Goal: Information Seeking & Learning: Learn about a topic

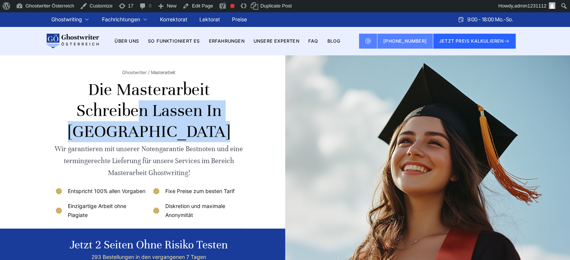
drag, startPoint x: 118, startPoint y: 87, endPoint x: 198, endPoint y: 110, distance: 83.5
click at [198, 110] on h1 "Die Masterarbeit schreiben lassen in [GEOGRAPHIC_DATA]" at bounding box center [148, 110] width 189 height 63
drag, startPoint x: 200, startPoint y: 112, endPoint x: 121, endPoint y: 91, distance: 81.5
click at [121, 91] on h1 "Die Masterarbeit schreiben lassen in [GEOGRAPHIC_DATA]" at bounding box center [148, 110] width 189 height 63
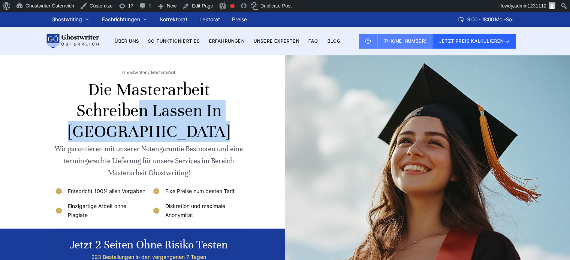
copy h1 "Masterarbeit schreiben lassen"
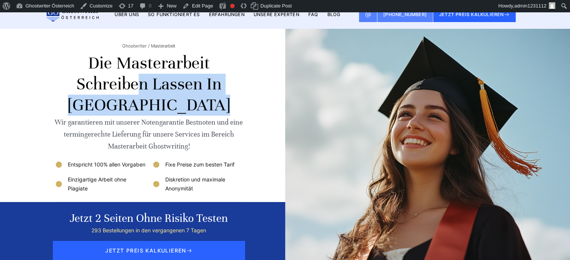
scroll to position [37, 0]
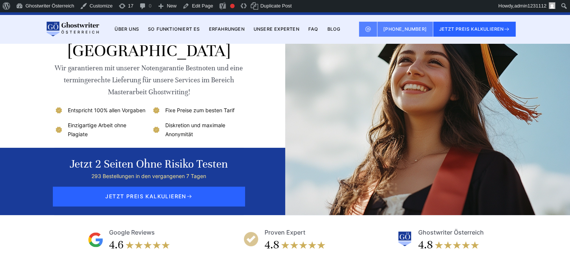
copy div "Masterarbeit Ghostwriting"
drag, startPoint x: 187, startPoint y: 92, endPoint x: 111, endPoint y: 91, distance: 76.8
click at [111, 91] on div "Wir garantieren mit unserer Notengarantie Bestnoten und eine termingerechte Lie…" at bounding box center [148, 80] width 189 height 36
click at [202, 94] on div "Wir garantieren mit unserer Notengarantie Bestnoten und eine termingerechte Lie…" at bounding box center [148, 80] width 189 height 36
drag, startPoint x: 200, startPoint y: 91, endPoint x: 53, endPoint y: 70, distance: 148.4
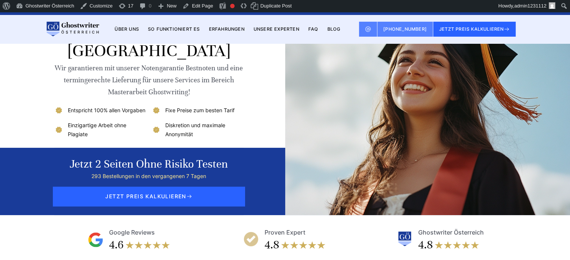
click at [53, 70] on div "Ghostwriter Masterarbeit Die Masterarbeit schreiben lassen in Österreich Wir ga…" at bounding box center [285, 95] width 480 height 241
copy div "Wir garantieren mit unserer Notengarantie Bestnoten und eine termingerechte Lie…"
click at [193, 7] on link "Edit Page" at bounding box center [198, 6] width 36 height 12
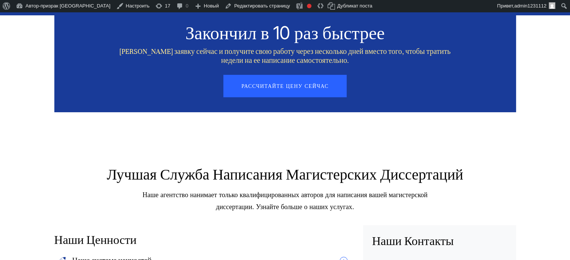
scroll to position [1920, 0]
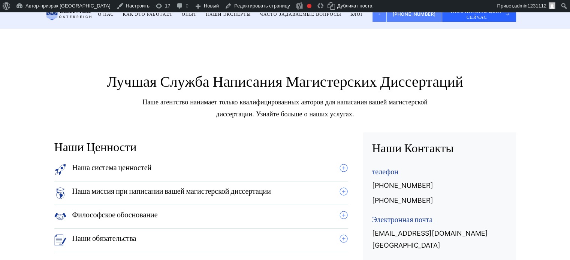
click at [341, 164] on summary "Наша система ценностей" at bounding box center [201, 170] width 294 height 12
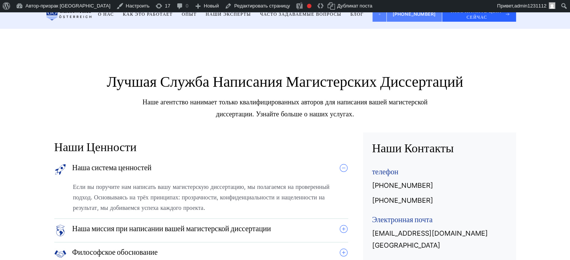
click at [342, 164] on summary "Наша система ценностей" at bounding box center [201, 170] width 294 height 12
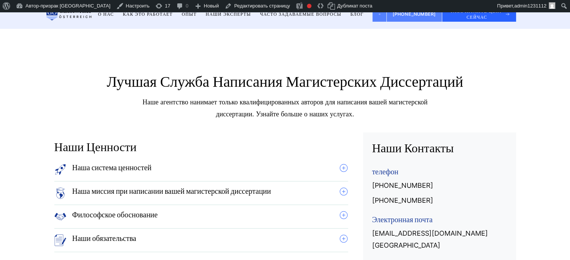
click at [344, 187] on summary "Наша миссия при написании вашей магистерской диссертации" at bounding box center [201, 193] width 294 height 12
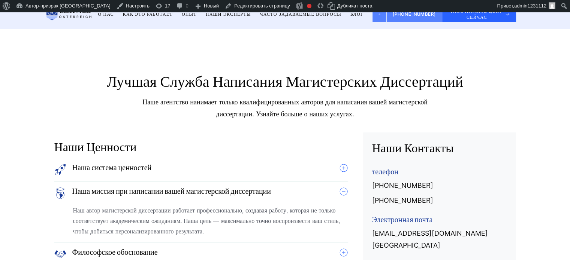
click at [344, 187] on summary "Наша миссия при написании вашей магистерской диссертации" at bounding box center [201, 193] width 294 height 12
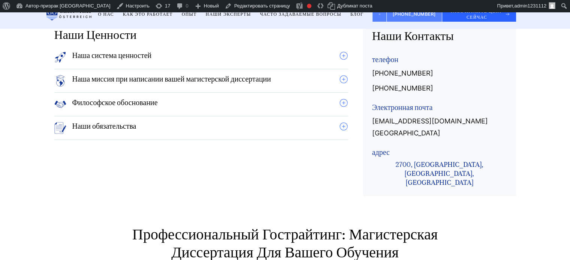
scroll to position [2033, 0]
click at [342, 122] on summary "Наши обязательства" at bounding box center [201, 128] width 294 height 12
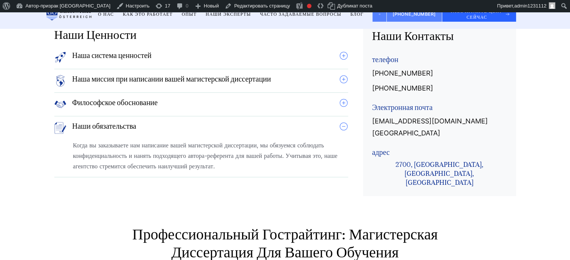
click at [339, 122] on summary "Наши обязательства" at bounding box center [201, 128] width 294 height 12
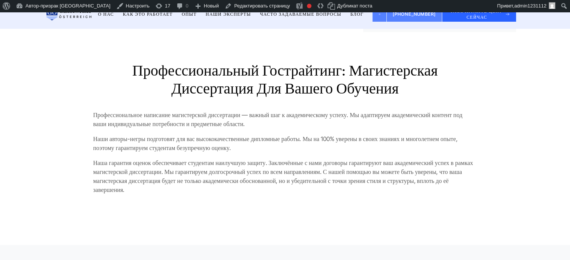
scroll to position [2136, 0]
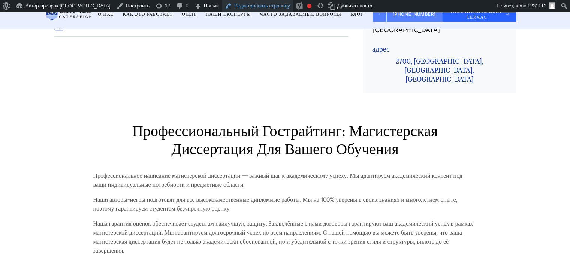
click at [234, 4] on font "Редактировать страницу" at bounding box center [262, 6] width 56 height 6
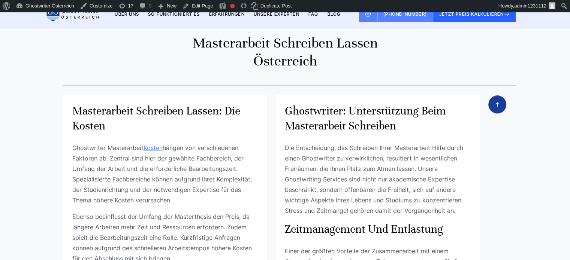
scroll to position [615, 0]
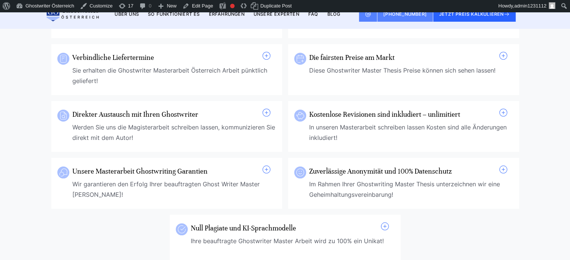
click at [438, 135] on div "In unseren Masterarbeit schreiben lassen Kosten sind alle Änderungen inkludiert!" at bounding box center [411, 132] width 204 height 21
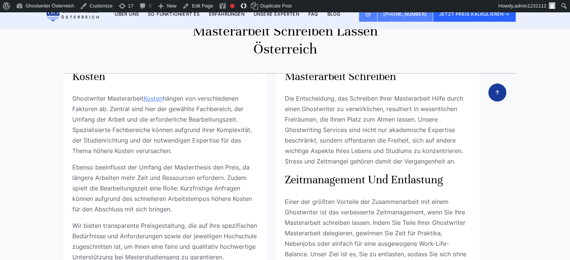
scroll to position [3880, 0]
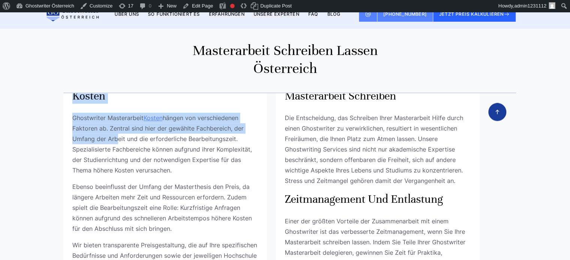
drag, startPoint x: 71, startPoint y: 74, endPoint x: 114, endPoint y: 94, distance: 47.1
click at [114, 94] on div "Masterarbeit schreiben lassen: die Kosten Ghostwriter Masterarbeit Kosten hänge…" at bounding box center [285, 230] width 480 height 274
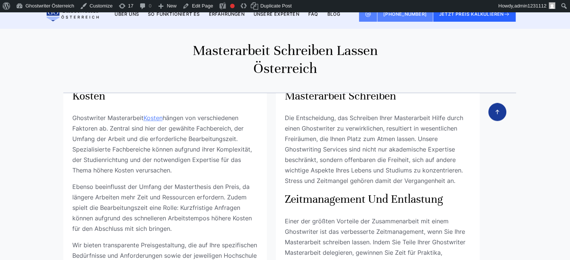
click at [129, 182] on p "Ebenso beeinflusst der Umfang der Masterthesis den Preis, da längere Arbeiten m…" at bounding box center [165, 208] width 186 height 52
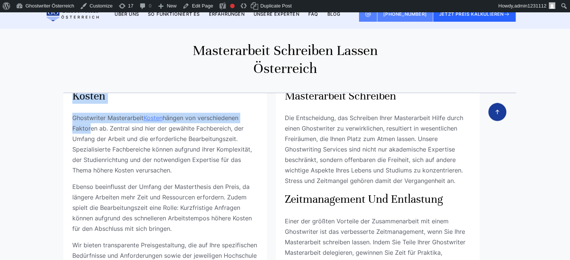
drag, startPoint x: 73, startPoint y: 74, endPoint x: 97, endPoint y: 89, distance: 28.6
click at [86, 93] on div "Masterarbeit schreiben lassen: die Kosten Ghostwriter Masterarbeit Kosten hänge…" at bounding box center [285, 230] width 480 height 274
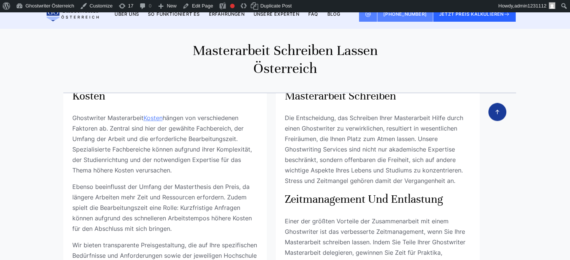
click at [107, 113] on p "Ghostwriter Masterarbeit Kosten hängen von verschiedenen Faktoren ab. Zentral s…" at bounding box center [165, 144] width 186 height 63
drag, startPoint x: 75, startPoint y: 75, endPoint x: 88, endPoint y: 79, distance: 13.8
click at [88, 93] on div "Masterarbeit schreiben lassen: die Kosten Ghostwriter Masterarbeit Kosten hänge…" at bounding box center [285, 230] width 480 height 274
click at [112, 122] on p "Ghostwriter Masterarbeit Kosten hängen von verschiedenen Faktoren ab. Zentral s…" at bounding box center [165, 144] width 186 height 63
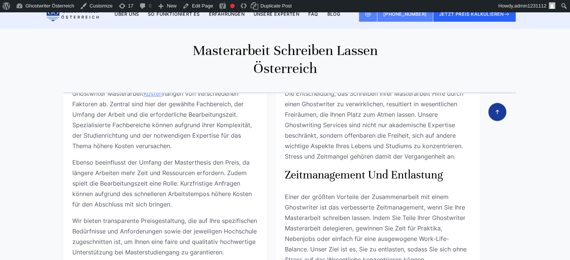
scroll to position [75, 0]
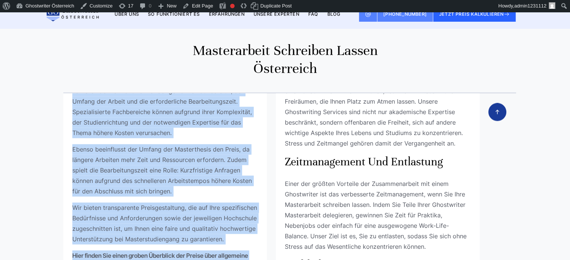
drag, startPoint x: 124, startPoint y: 236, endPoint x: 64, endPoint y: 63, distance: 182.8
click at [64, 93] on div "Masterarbeit schreiben lassen: die Kosten Ghostwriter Masterarbeit Kosten hänge…" at bounding box center [285, 230] width 480 height 274
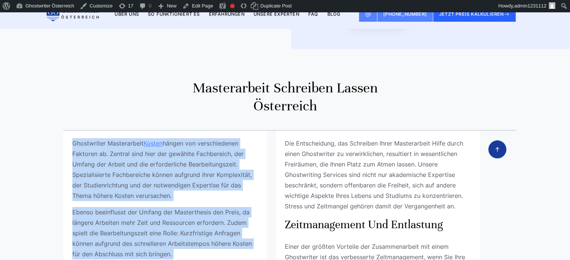
scroll to position [37, 0]
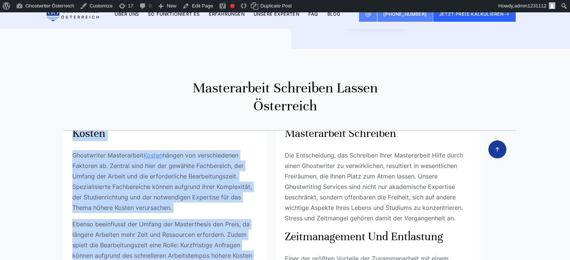
copy div "Masterarbeit schreiben lassen: die Kosten Ghostwriter Masterarbeit Kosten hänge…"
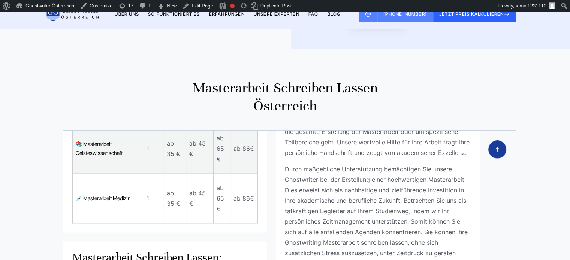
scroll to position [450, 0]
drag, startPoint x: 72, startPoint y: 134, endPoint x: 247, endPoint y: 199, distance: 187.1
copy table
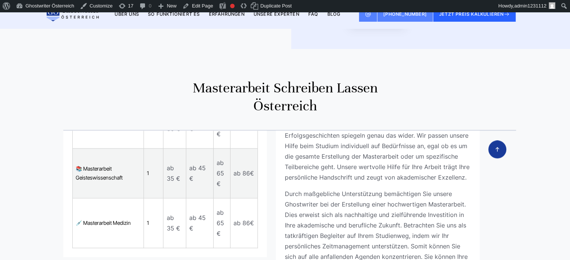
scroll to position [375, 0]
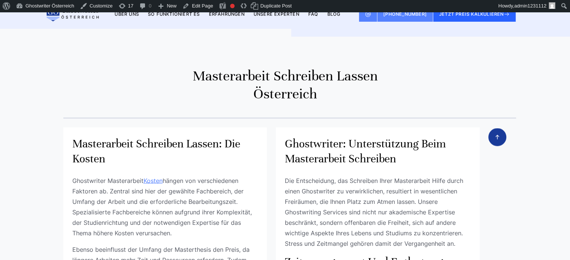
scroll to position [4198, 0]
drag, startPoint x: 134, startPoint y: 99, endPoint x: 90, endPoint y: 102, distance: 44.3
click at [90, 129] on div at bounding box center [267, 138] width 480 height 18
drag, startPoint x: 75, startPoint y: 98, endPoint x: 134, endPoint y: 103, distance: 59.4
click at [134, 118] on div "Masterarbeit schreiben lassen: die Kosten Ghostwriter Masterarbeit Kosten hänge…" at bounding box center [285, 255] width 480 height 274
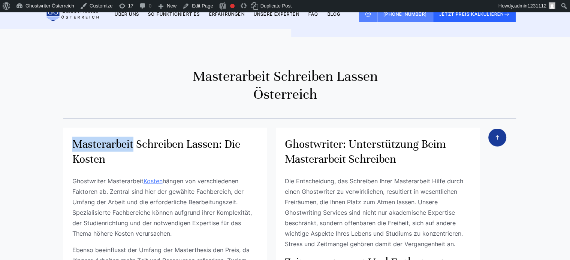
copy h3 "Masterarbeit"
click at [200, 3] on link "Edit Page" at bounding box center [198, 6] width 36 height 12
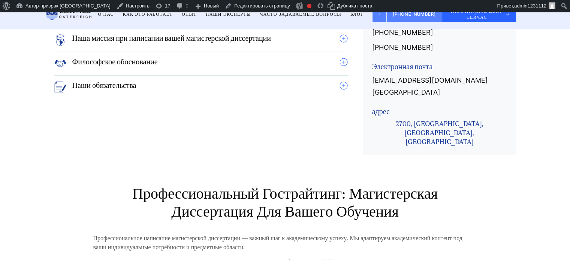
scroll to position [2098, 0]
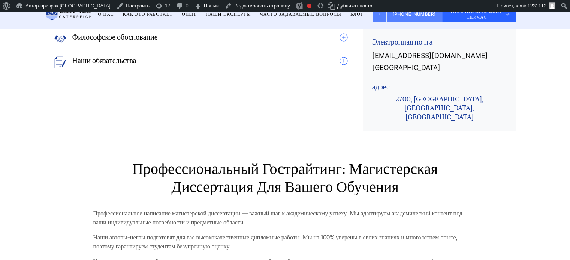
click at [440, 131] on section "Профессиональный гострайтинг: магистерская диссертация для вашего обучения Проф…" at bounding box center [285, 230] width 570 height 198
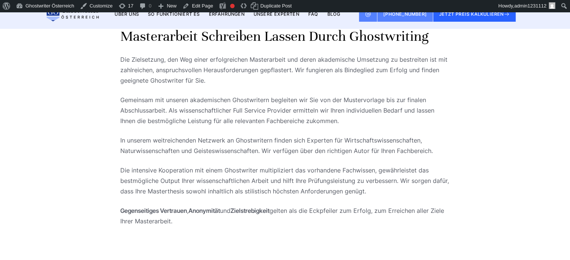
scroll to position [304, 0]
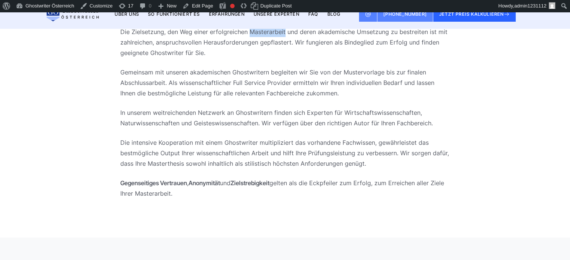
drag, startPoint x: 284, startPoint y: 40, endPoint x: 250, endPoint y: 43, distance: 33.8
click at [250, 43] on p "Die Zielsetzung, den Weg einer erfolgreichen Masterarbeit und deren akademische…" at bounding box center [285, 42] width 330 height 31
copy p "Masterarbeit"
drag, startPoint x: 183, startPoint y: 172, endPoint x: 150, endPoint y: 172, distance: 33.4
click at [150, 169] on p "Die intensive Kooperation mit einem Ghostwriter multipliziert das vorhandene Fa…" at bounding box center [285, 153] width 330 height 31
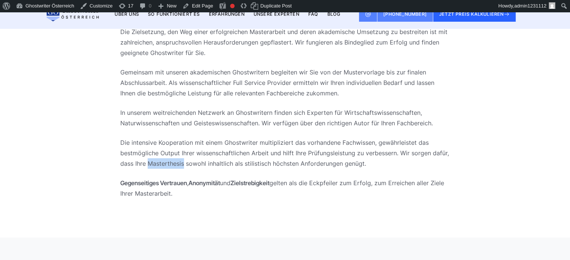
copy p "Masterthesis"
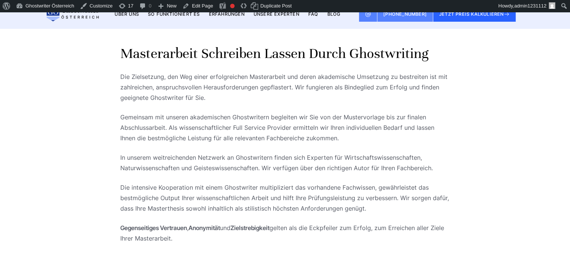
scroll to position [297, 0]
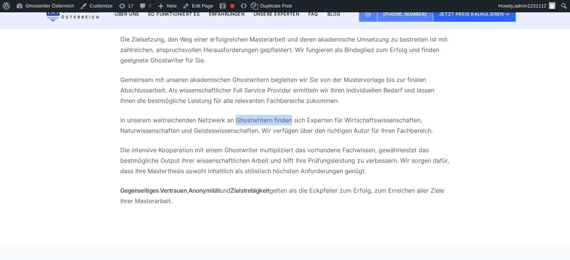
drag, startPoint x: 290, startPoint y: 129, endPoint x: 235, endPoint y: 128, distance: 55.1
click at [235, 128] on p "In unserem weitreichenden Netzwerk an Ghostwritern finden sich Experten für Wir…" at bounding box center [285, 125] width 330 height 21
copy p "Ghostwritern finden"
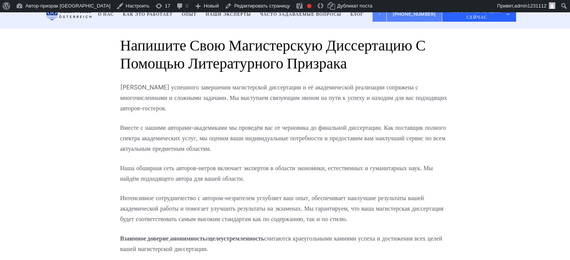
scroll to position [271, 0]
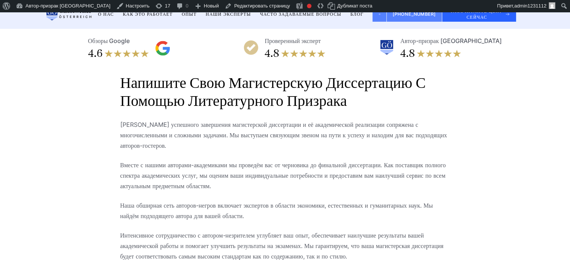
click at [505, 78] on div "Напишите свою магистерскую диссертацию с помощью литературного призрака Цель ус…" at bounding box center [285, 188] width 480 height 226
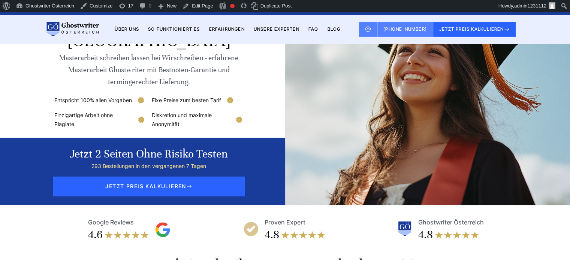
scroll to position [0, 0]
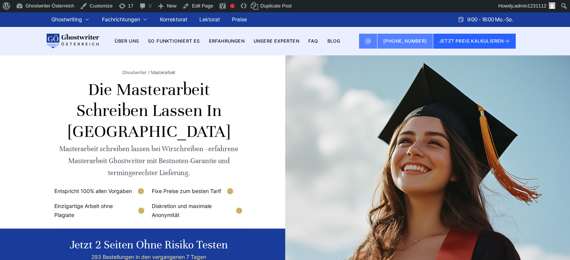
drag, startPoint x: 90, startPoint y: 90, endPoint x: 187, endPoint y: 131, distance: 105.5
click at [187, 131] on h1 "Die Masterarbeit schreiben lassen in [GEOGRAPHIC_DATA]" at bounding box center [148, 110] width 189 height 63
copy h1 "Die Masterarbeit schreiben lassen in [GEOGRAPHIC_DATA]"
drag, startPoint x: 60, startPoint y: 150, endPoint x: 199, endPoint y: 172, distance: 141.5
click at [199, 172] on div "Masterarbeit schreiben lassen bei Wirschreiben - erfahrene Masterarbeit Ghostwr…" at bounding box center [148, 161] width 189 height 36
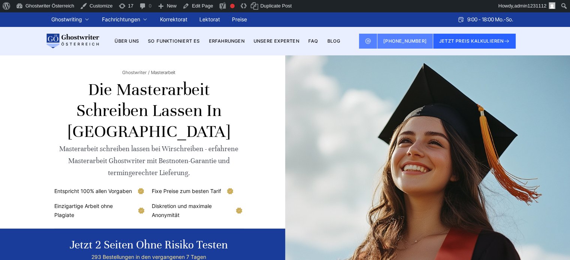
copy div "Masterarbeit schreiben lassen bei Wirschreiben - erfahrene Masterarbeit Ghostwr…"
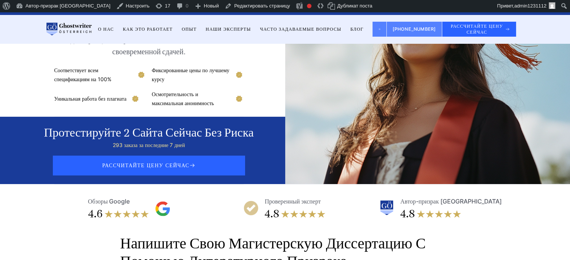
scroll to position [109, 0]
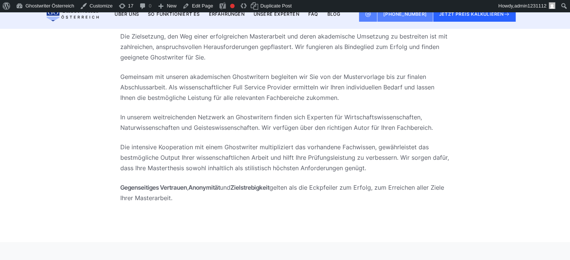
scroll to position [454, 0]
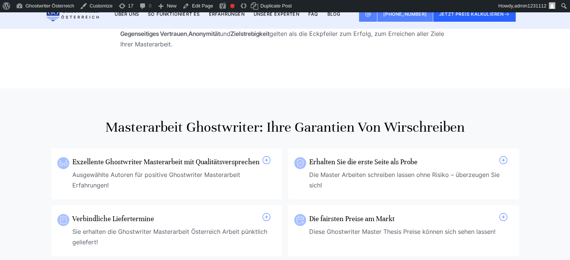
drag, startPoint x: 106, startPoint y: 139, endPoint x: 460, endPoint y: 141, distance: 354.6
click at [464, 136] on h2 "Masterarbeit Ghostwriter: Ihre Garantien von Wirschreiben" at bounding box center [285, 127] width 468 height 18
copy h2 "Masterarbeit Ghostwriter: Ihre Garantien von Wirschreiben"
click at [101, 133] on h2 "Masterarbeit Ghostwriter: Ihre Garantien von Wirschreiben" at bounding box center [285, 127] width 468 height 18
drag, startPoint x: 105, startPoint y: 136, endPoint x: 378, endPoint y: 141, distance: 272.5
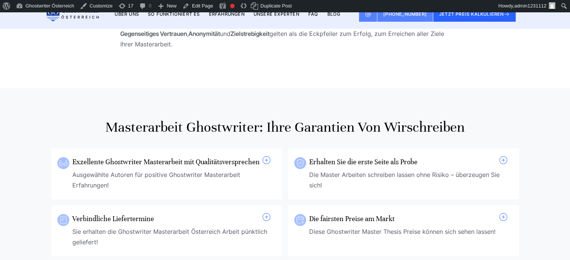
click at [378, 136] on h2 "Masterarbeit Ghostwriter: Ihre Garantien von Wirschreiben" at bounding box center [285, 127] width 468 height 18
click at [105, 135] on h2 "Masterarbeit Ghostwriter: Ihre Garantien von Wirschreiben" at bounding box center [285, 127] width 468 height 18
copy h2 "Masterarbeit Ghostwriter: Ihre Garantien von"
drag, startPoint x: 106, startPoint y: 135, endPoint x: 377, endPoint y: 135, distance: 271.0
click at [377, 135] on h2 "Masterarbeit Ghostwriter: Ihre Garantien von Wirschreiben" at bounding box center [285, 127] width 468 height 18
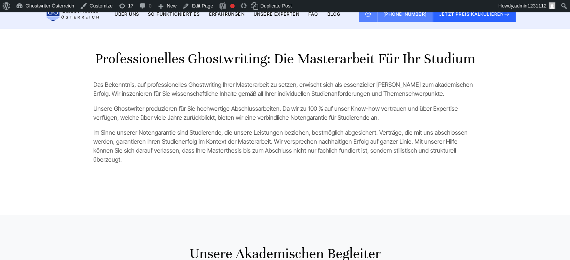
scroll to position [2103, 0]
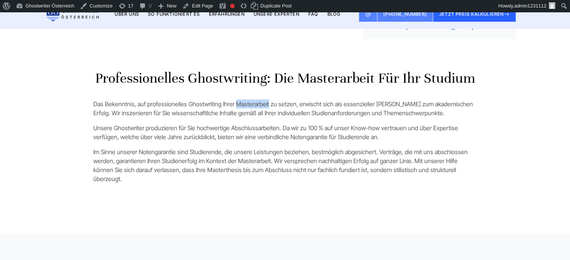
drag, startPoint x: 264, startPoint y: 82, endPoint x: 233, endPoint y: 84, distance: 30.8
click at [233, 100] on p "Das Bekenntnis, auf professionelles Ghostwriting Ihrer Masterarbeit zu setzen, …" at bounding box center [285, 109] width 384 height 18
copy p "Masterarbeit"
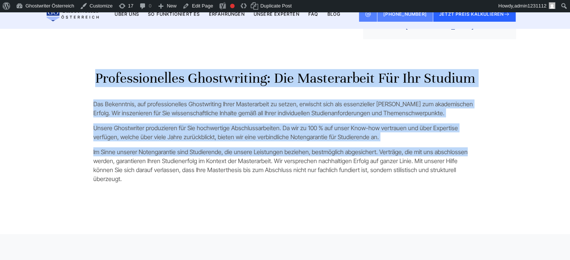
drag, startPoint x: 96, startPoint y: 55, endPoint x: 482, endPoint y: 129, distance: 393.8
click at [482, 129] on div "Professionelles Ghostwriting: Die Masterarbeit für Ihr Studium Das Bekenntnis, …" at bounding box center [285, 126] width 402 height 114
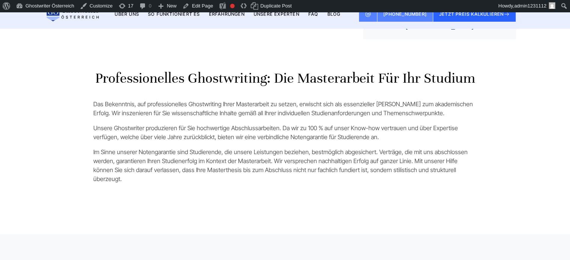
click at [462, 161] on section "Professionelles Ghostwriting: Die Masterarbeit für Ihr Studium Das Bekenntnis, …" at bounding box center [285, 129] width 570 height 180
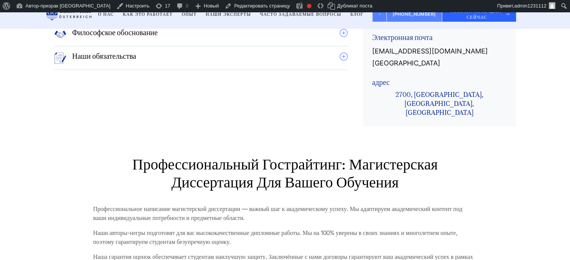
scroll to position [2167, 0]
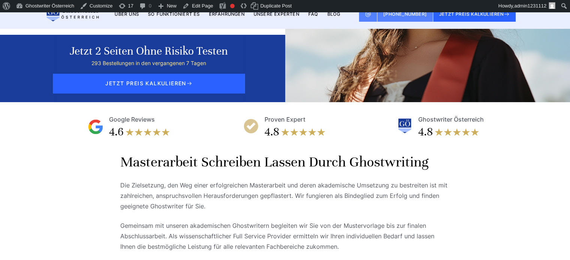
scroll to position [225, 0]
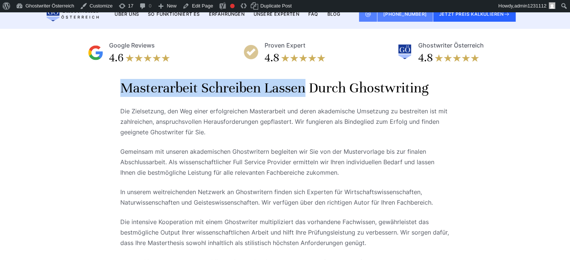
copy h2 "Masterarbeit schreiben lassen"
drag, startPoint x: 123, startPoint y: 100, endPoint x: 304, endPoint y: 102, distance: 180.7
click at [304, 97] on h2 "Masterarbeit schreiben lassen durch Ghostwriting" at bounding box center [285, 88] width 330 height 18
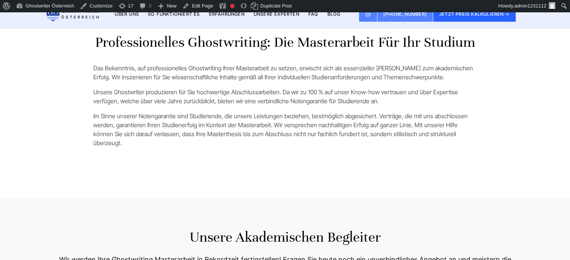
scroll to position [2095, 0]
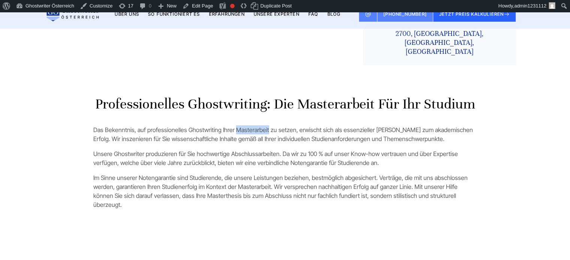
copy p "Masterarbeit"
drag, startPoint x: 265, startPoint y: 89, endPoint x: 233, endPoint y: 92, distance: 32.0
click at [233, 126] on p "Das Bekenntnis, auf professionelles Ghostwriting Ihrer Masterarbeit zu setzen, …" at bounding box center [285, 135] width 384 height 18
drag, startPoint x: 217, startPoint y: 156, endPoint x: 186, endPoint y: 159, distance: 30.4
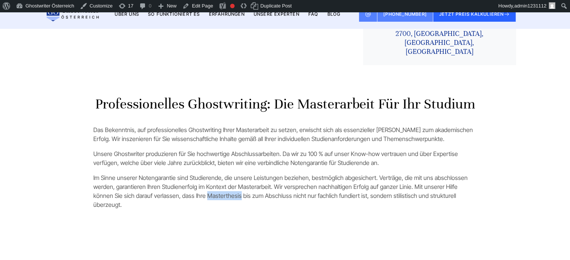
click at [186, 174] on p "Im Sinne unserer Notengarantie sind Studierende, die unsere Leistungen beziehen…" at bounding box center [285, 192] width 384 height 36
copy p "Masterthesis"
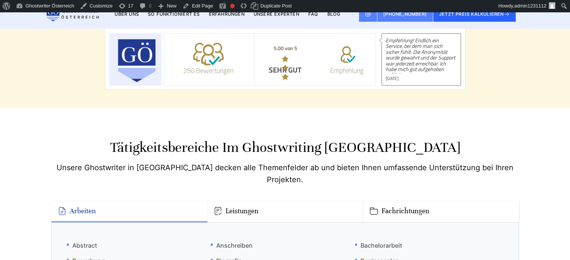
scroll to position [3632, 0]
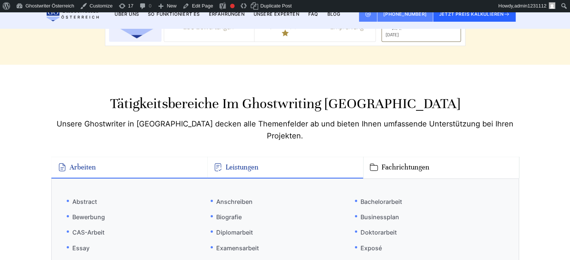
drag, startPoint x: 256, startPoint y: 99, endPoint x: 254, endPoint y: 105, distance: 6.3
click at [255, 157] on button "Leistungen" at bounding box center [285, 168] width 156 height 22
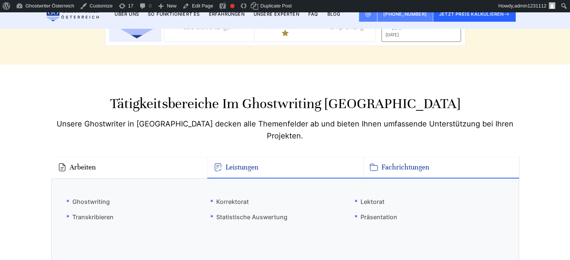
click at [394, 157] on button "Fachrichtungen" at bounding box center [441, 168] width 156 height 22
